Goal: Task Accomplishment & Management: Manage account settings

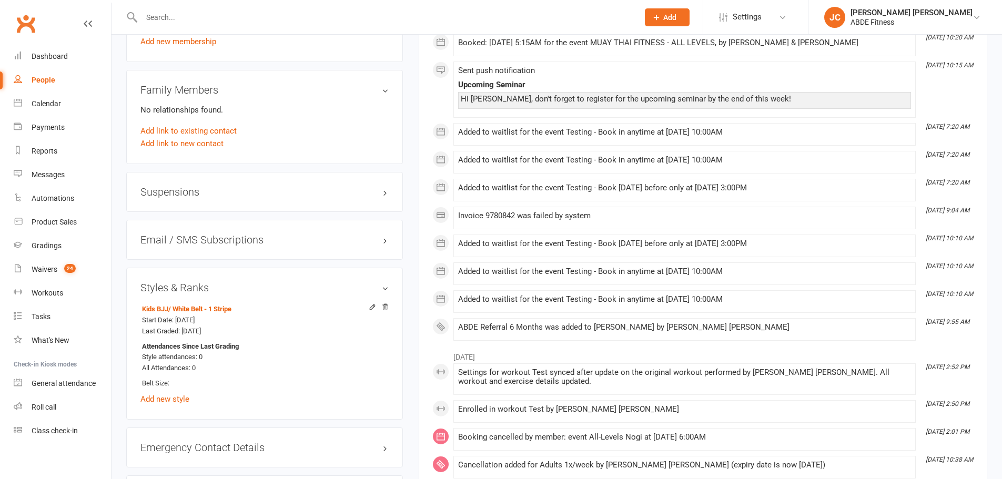
scroll to position [807, 0]
click at [68, 104] on link "Calendar" at bounding box center [62, 104] width 97 height 24
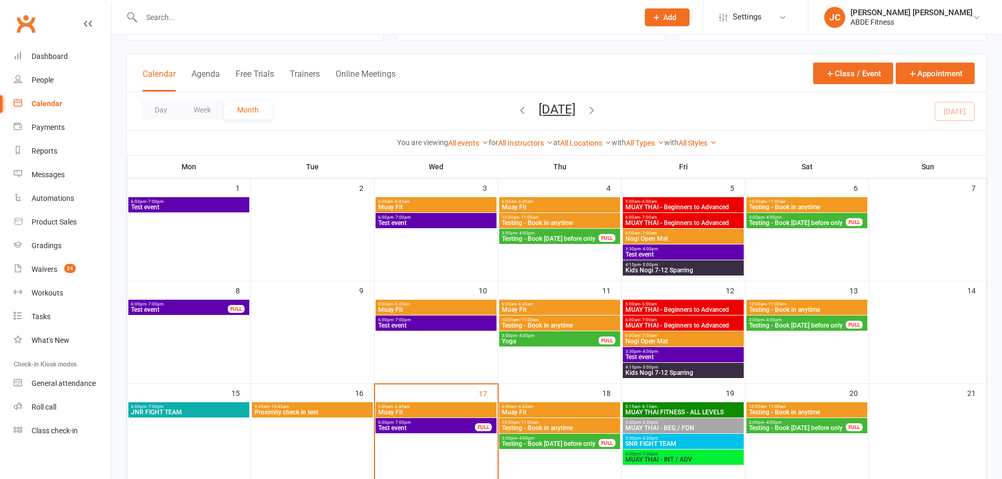
scroll to position [210, 0]
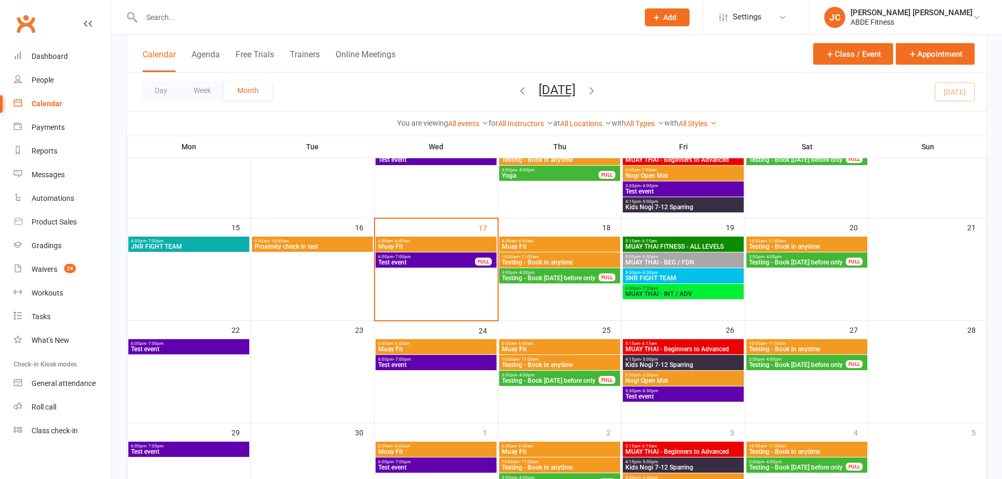
click at [438, 260] on span "Test event" at bounding box center [427, 262] width 98 height 6
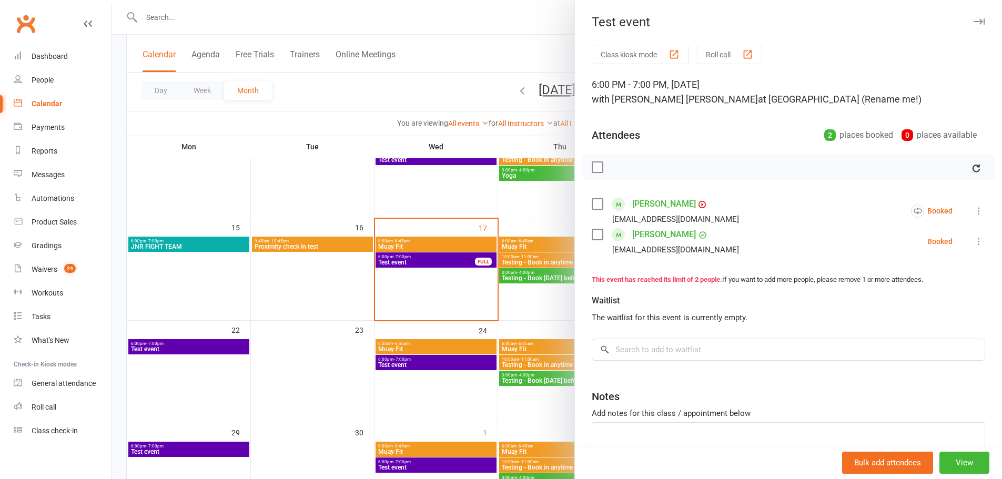
click at [455, 47] on div at bounding box center [557, 239] width 891 height 479
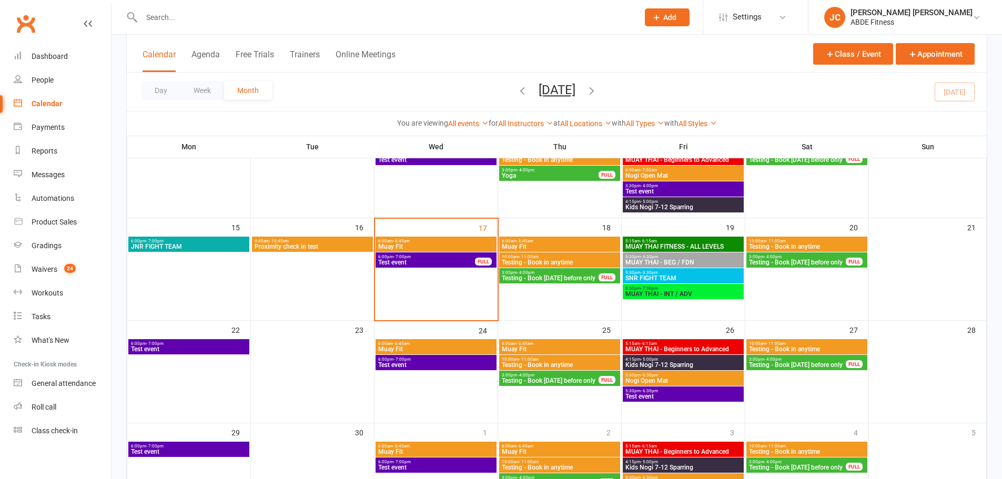
click at [598, 92] on icon "button" at bounding box center [592, 91] width 12 height 12
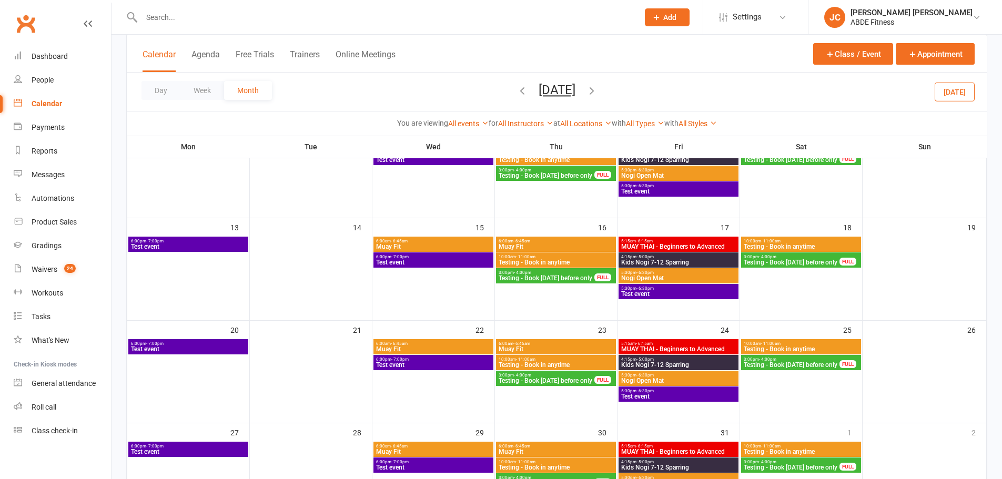
click at [547, 384] on span "Testing - Book [DATE] before only" at bounding box center [546, 381] width 97 height 6
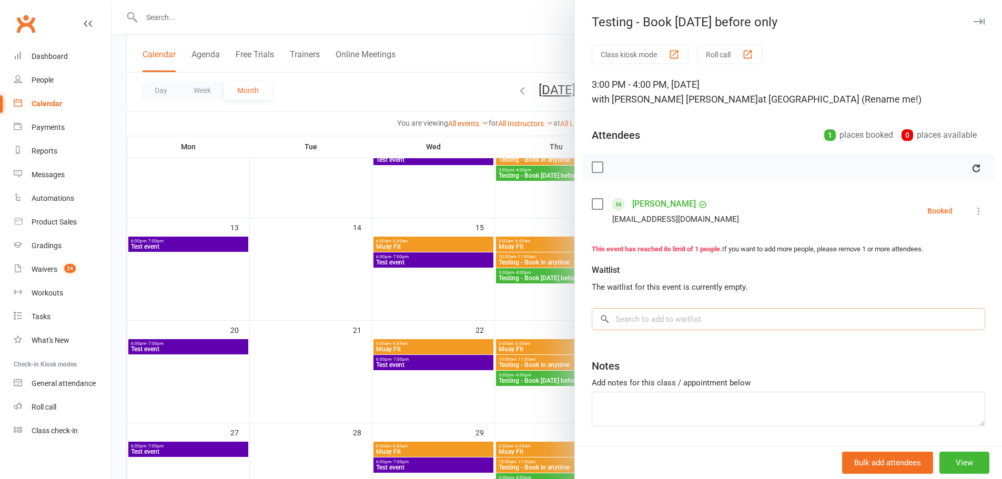
click at [638, 324] on input "search" at bounding box center [789, 319] width 394 height 22
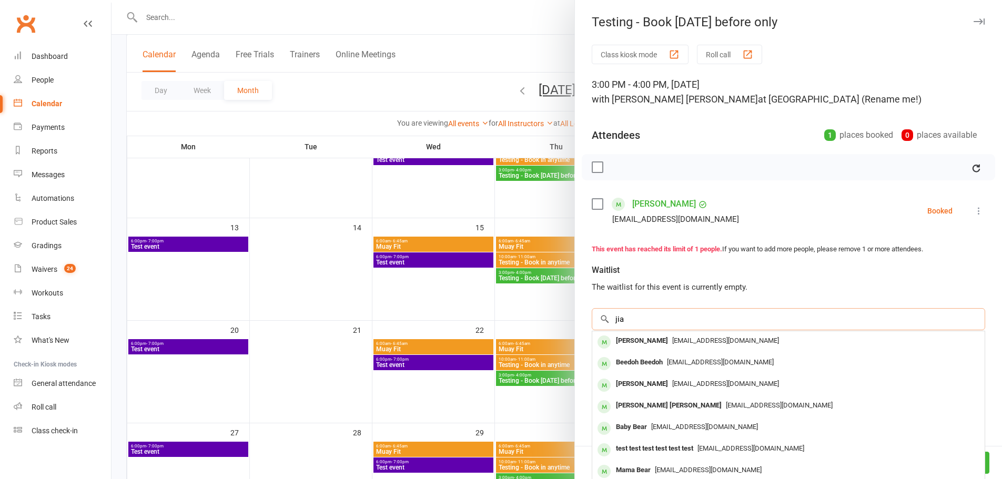
type input "jia"
click at [627, 382] on div "[PERSON_NAME]" at bounding box center [642, 384] width 61 height 15
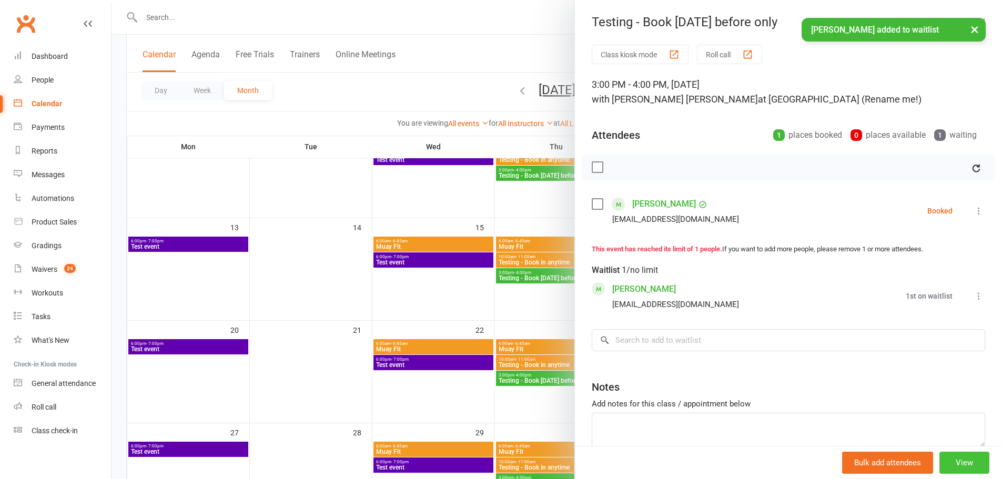
click at [947, 466] on button "View" at bounding box center [965, 463] width 50 height 22
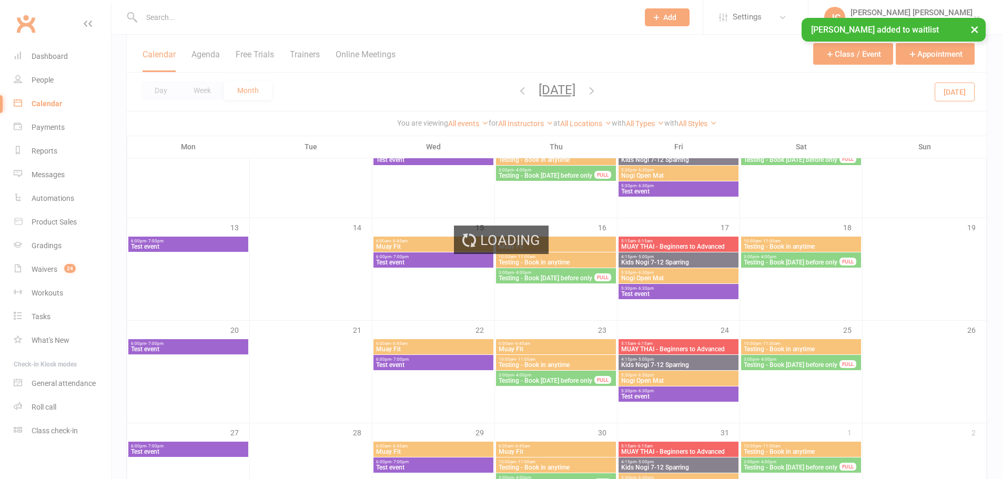
scroll to position [0, 0]
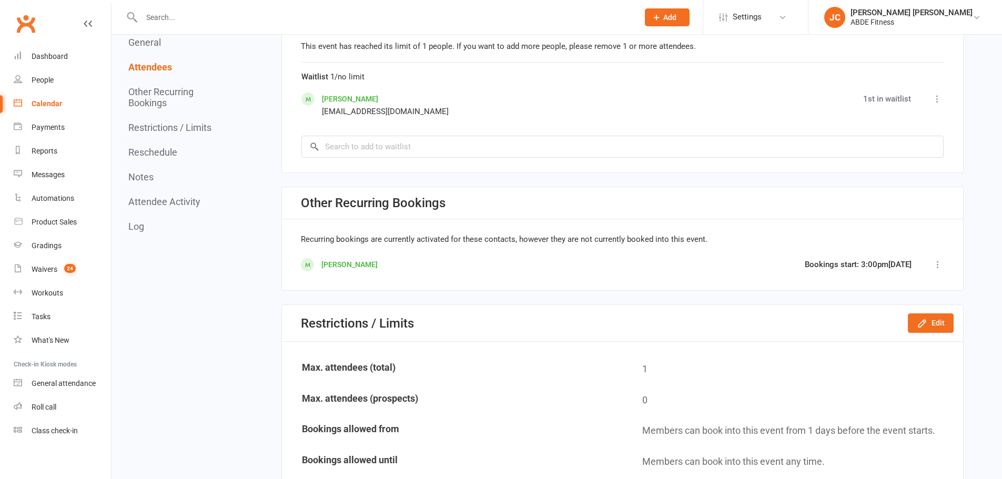
scroll to position [737, 0]
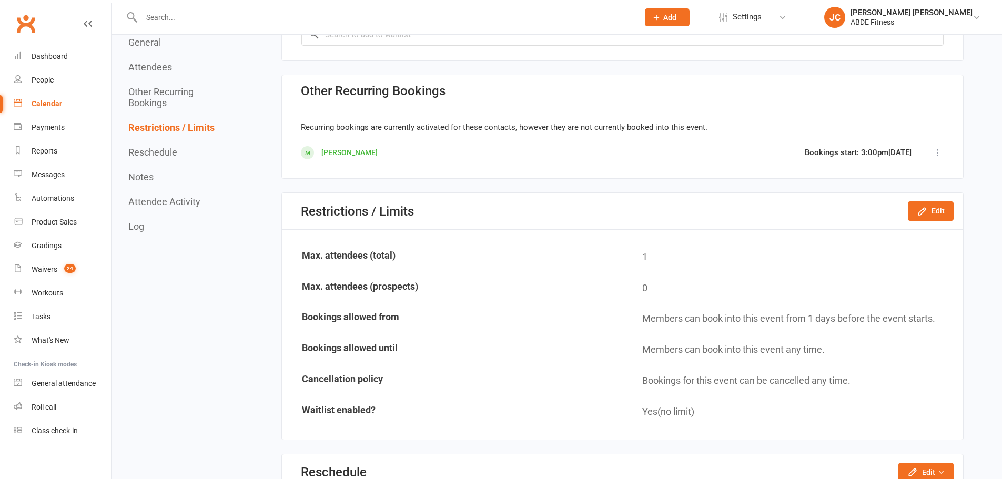
click at [762, 16] on span "Settings" at bounding box center [747, 17] width 29 height 24
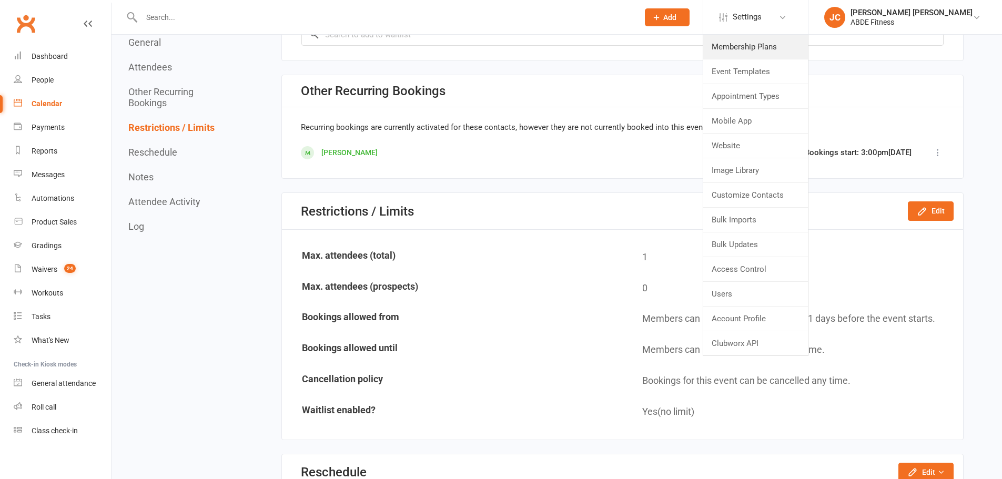
click at [774, 47] on link "Membership Plans" at bounding box center [755, 47] width 105 height 24
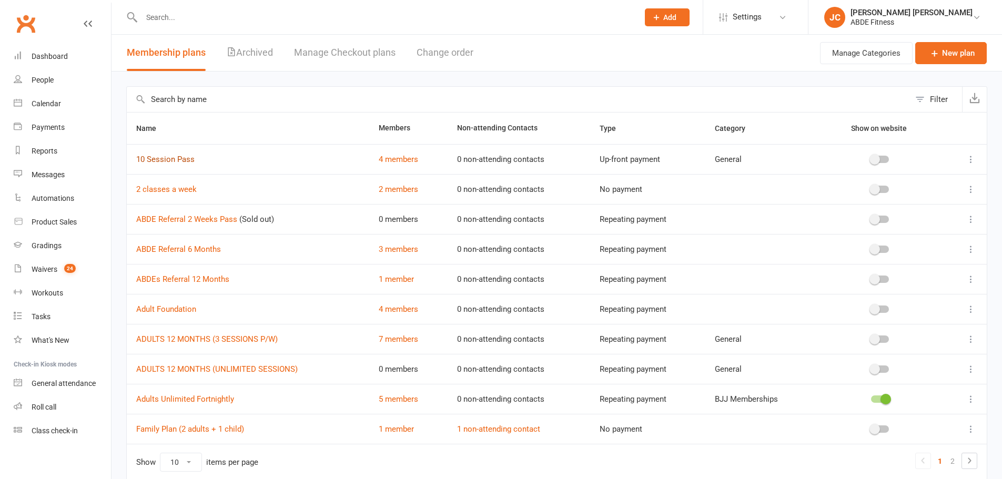
click at [178, 160] on link "10 Session Pass" at bounding box center [165, 159] width 58 height 9
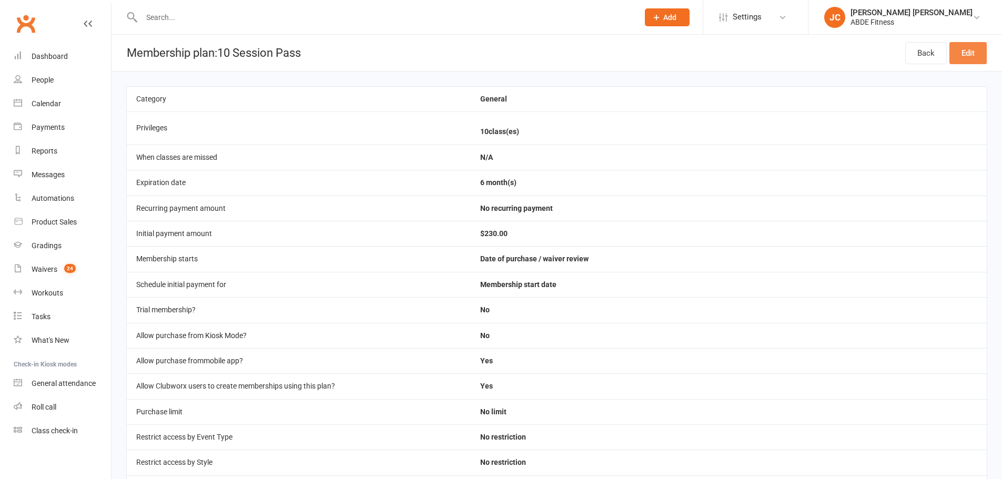
click at [962, 59] on link "Edit" at bounding box center [968, 53] width 37 height 22
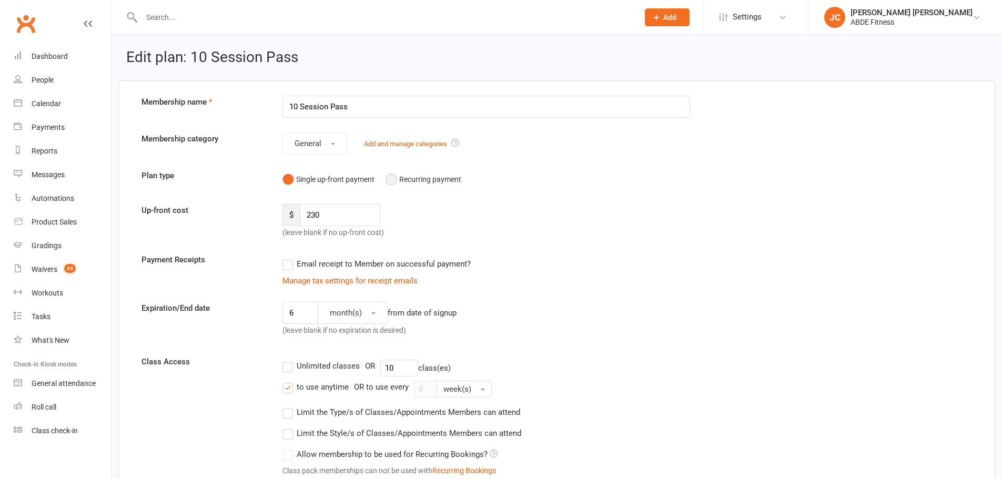
click at [391, 176] on button "Recurring payment" at bounding box center [424, 179] width 76 height 20
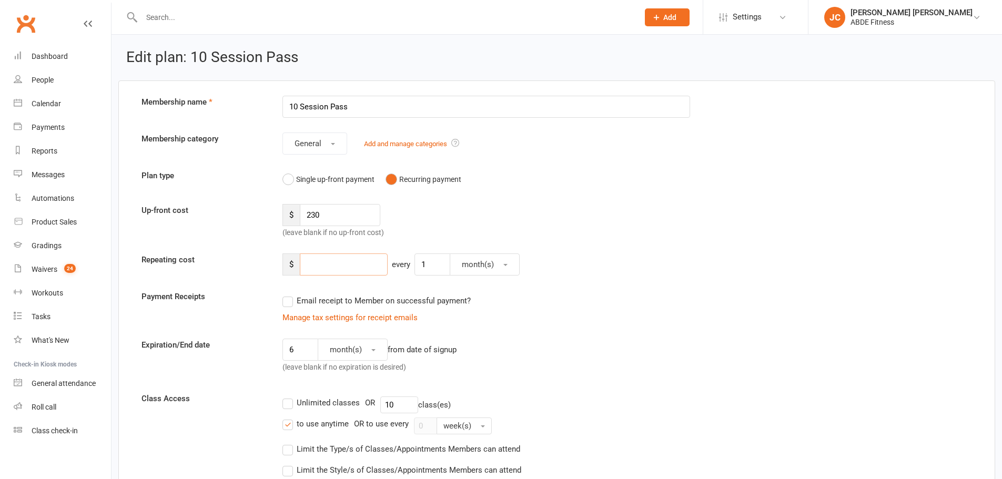
click at [335, 264] on input "number" at bounding box center [344, 265] width 88 height 22
type input "20"
click at [471, 261] on span "month(s)" at bounding box center [478, 264] width 32 height 9
click at [475, 308] on span "week(s)" at bounding box center [473, 310] width 28 height 9
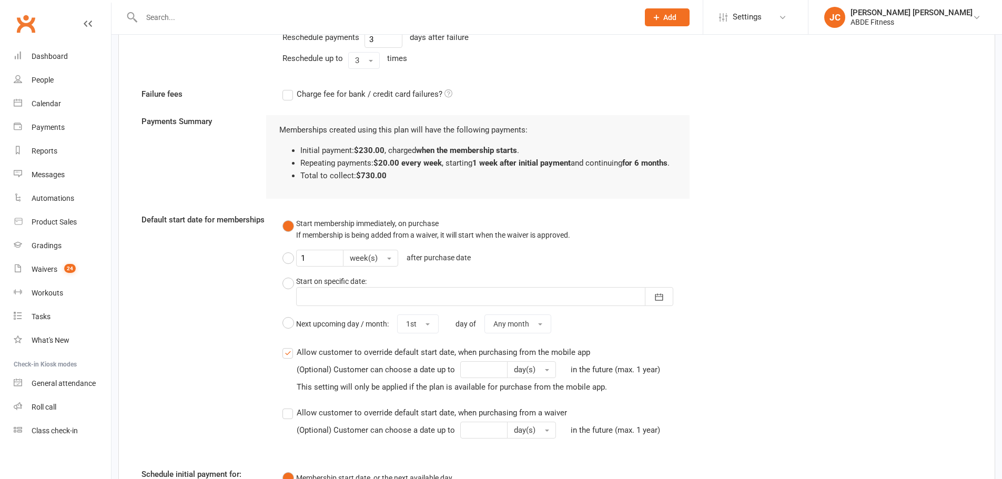
scroll to position [930, 0]
